Goal: Transaction & Acquisition: Download file/media

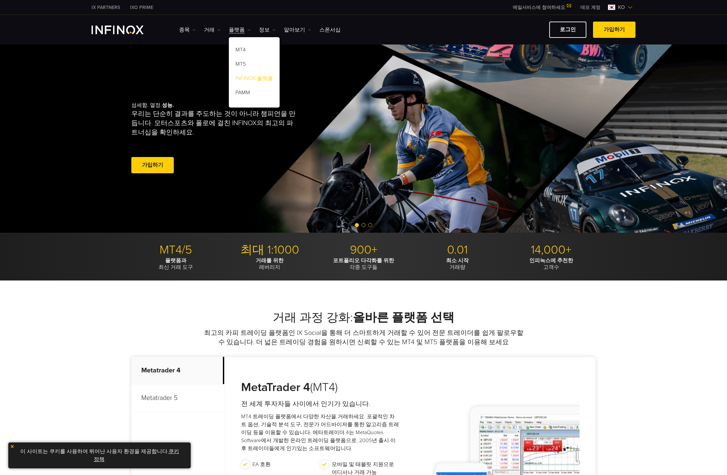
click at [248, 77] on link "INFINOX 플랫폼" at bounding box center [254, 79] width 51 height 14
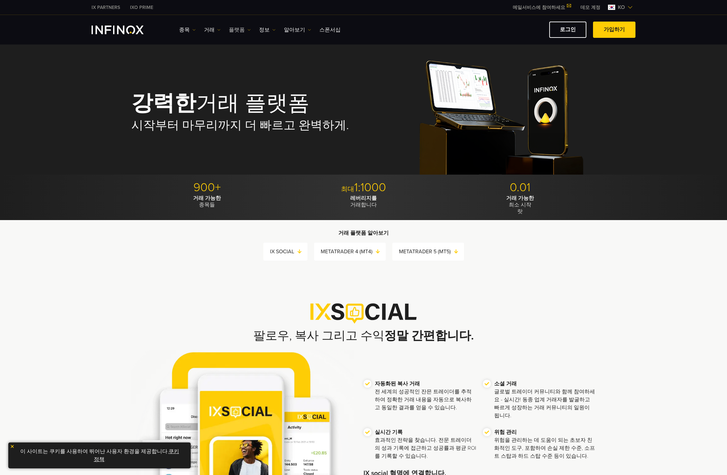
click at [234, 27] on link "플랫폼" at bounding box center [240, 30] width 22 height 8
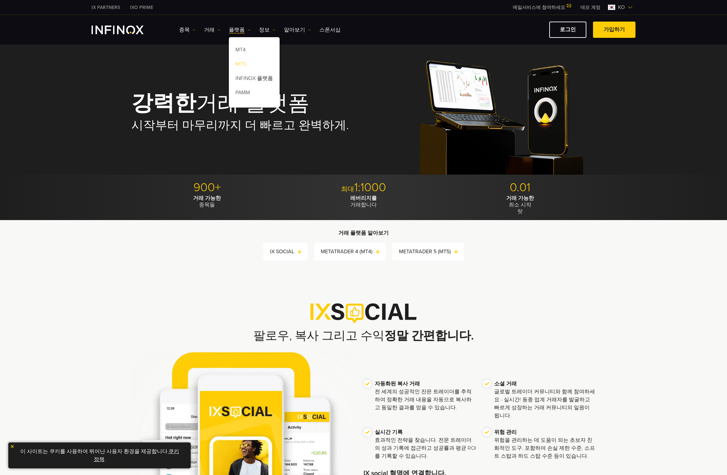
click at [238, 60] on link "MT5" at bounding box center [254, 65] width 51 height 14
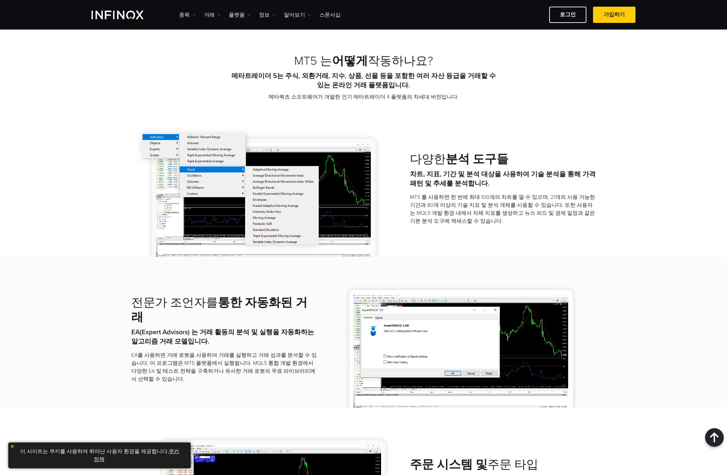
scroll to position [398, 0]
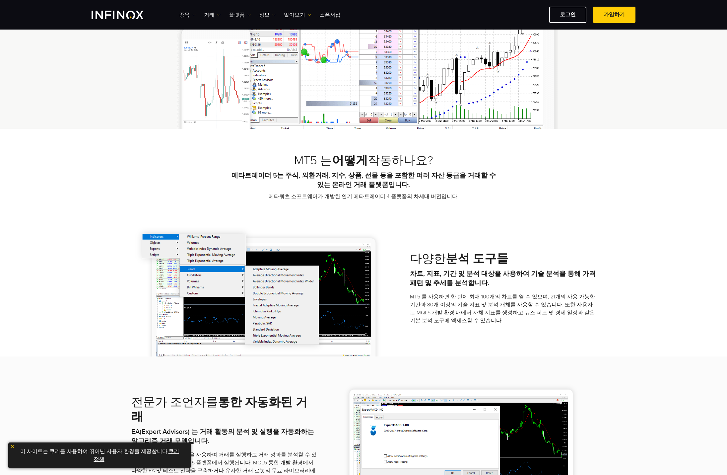
click at [244, 16] on link "플랫폼" at bounding box center [240, 15] width 22 height 8
click at [245, 65] on link "INFINOX 플랫폼" at bounding box center [254, 64] width 51 height 14
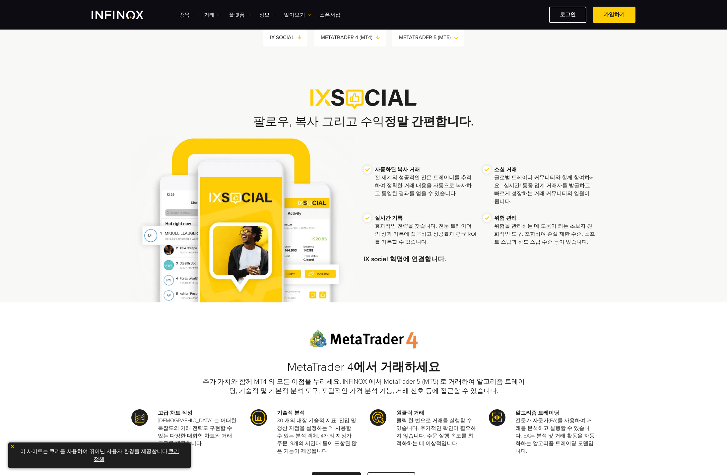
scroll to position [232, 0]
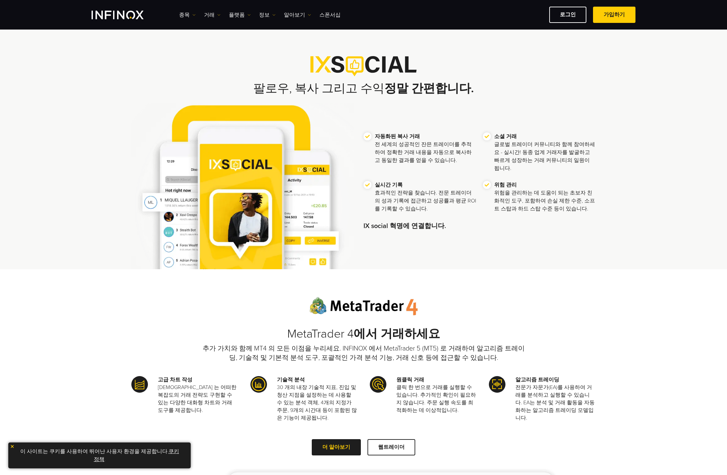
click at [582, 241] on div "자동화된 복사 거래 전 세계의 성공적인 잔믄 트레이더를 추적하여 정확한 거래 내용을 자동으로 복사하고 동일한 결과를 얻을 수 있습니다. 소셜 …" at bounding box center [363, 186] width 465 height 167
click at [237, 15] on link "플랫폼" at bounding box center [240, 15] width 22 height 8
click at [243, 50] on link "MT5" at bounding box center [254, 50] width 51 height 14
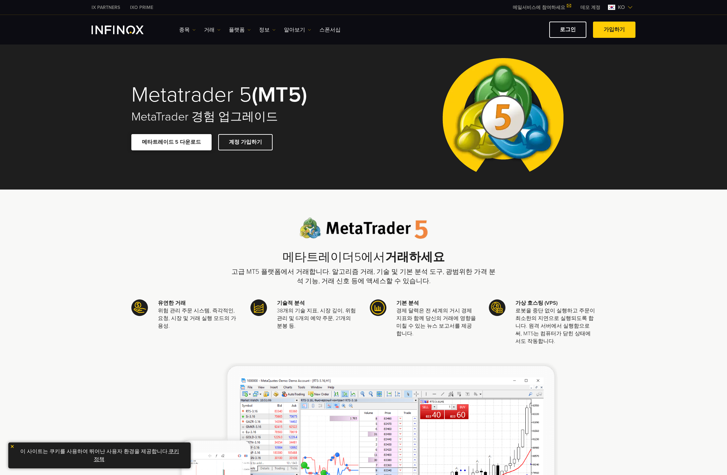
click at [178, 142] on link "메타트레이드 5 다운로드" at bounding box center [171, 142] width 80 height 16
click at [192, 140] on link "메타트레이드 5 다운로드" at bounding box center [171, 142] width 80 height 16
click at [246, 142] on span at bounding box center [246, 142] width 0 height 0
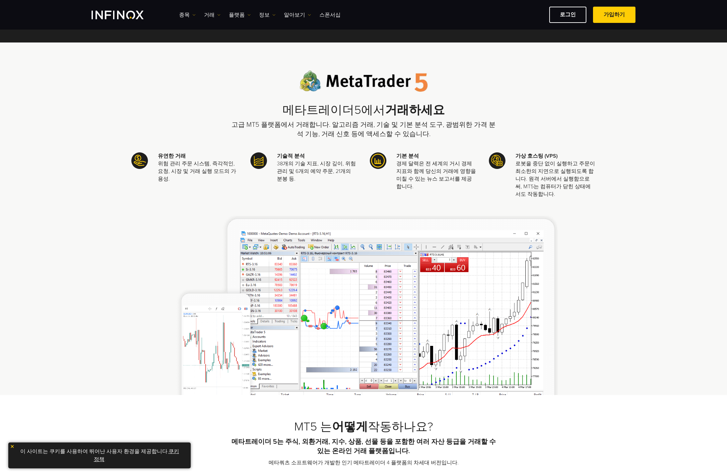
scroll to position [33, 0]
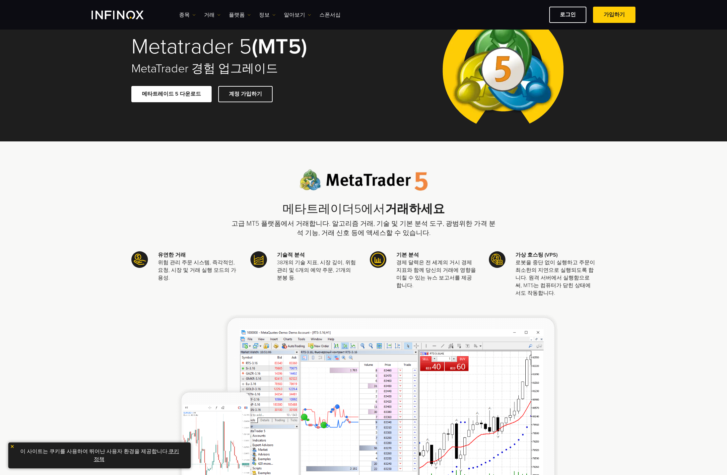
click at [169, 369] on div "메타트레이더5에서 거래하세요 고급 MT5 플랫폼에서 거래합니다. 알고리즘 거래, 기술 및 기본 분석 도구, 광범위한 가격 분석 기능, 거래 신…" at bounding box center [363, 331] width 465 height 325
click at [136, 311] on div "메타트레이더5에서 거래하세요 고급 MT5 플랫폼에서 거래합니다. 알고리즘 거래, 기술 및 기본 분석 도구, 광범위한 가격 분석 기능, 거래 신…" at bounding box center [363, 331] width 465 height 325
click at [61, 175] on div "메타트레이더5에서 거래하세요 고급 MT5 플랫폼에서 거래합니다. 알고리즘 거래, 기술 및 기본 분석 도구, 광범위한 가격 분석 기능, 거래 신…" at bounding box center [363, 317] width 727 height 352
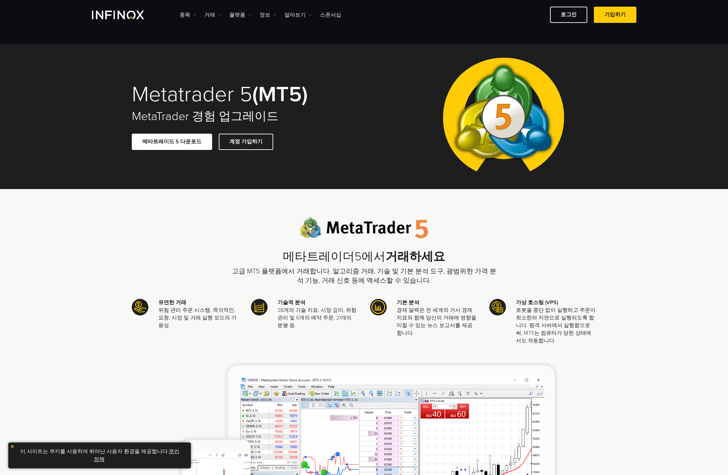
scroll to position [33, 0]
